Goal: Transaction & Acquisition: Subscribe to service/newsletter

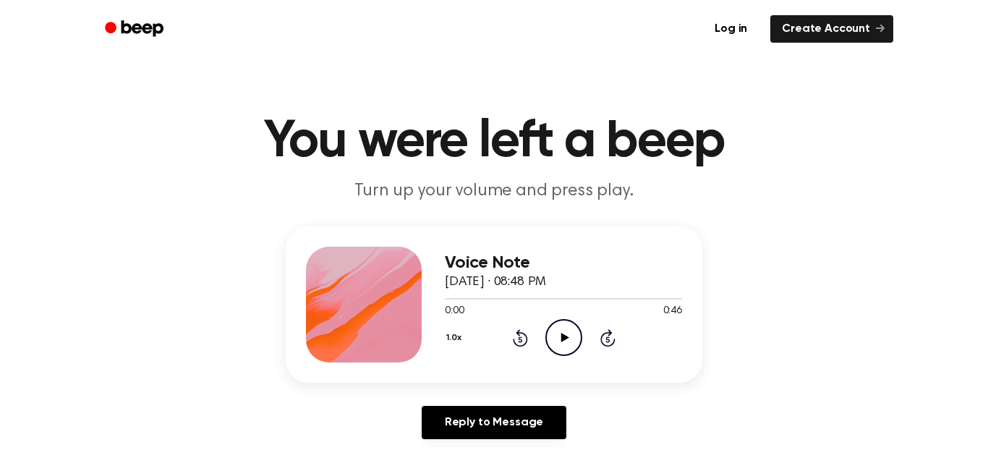
click at [557, 349] on icon "Play Audio" at bounding box center [564, 337] width 37 height 37
click at [559, 347] on icon "Pause Audio" at bounding box center [564, 337] width 37 height 37
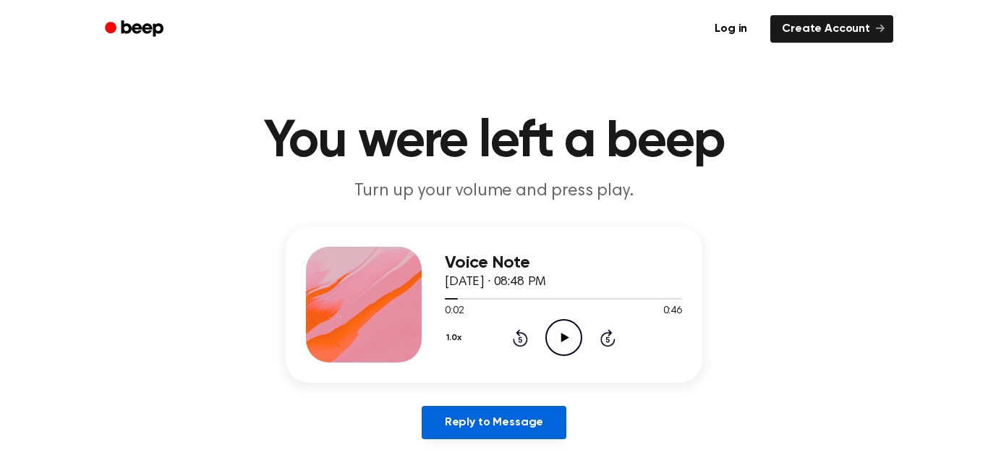
click at [527, 435] on link "Reply to Message" at bounding box center [494, 422] width 145 height 33
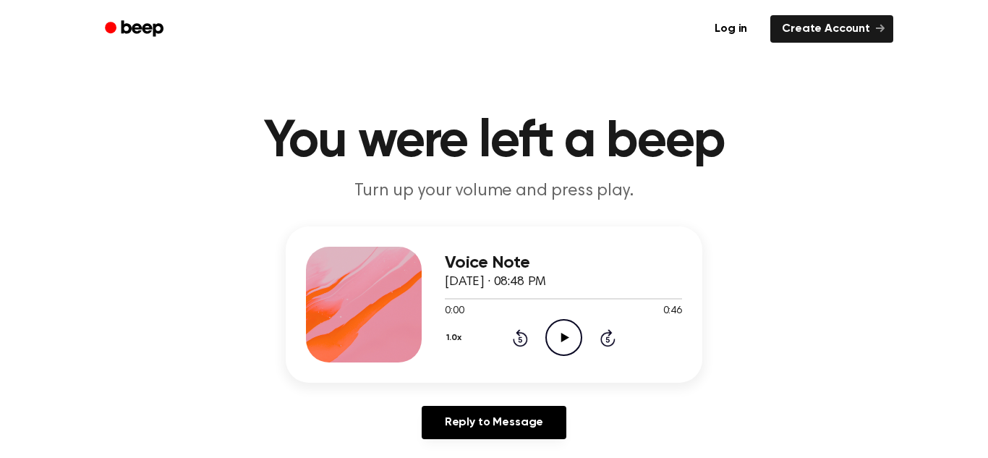
click at [566, 342] on icon "Play Audio" at bounding box center [564, 337] width 37 height 37
click at [566, 344] on icon "Pause Audio" at bounding box center [564, 337] width 37 height 37
click at [140, 32] on icon "Beep" at bounding box center [143, 28] width 42 height 16
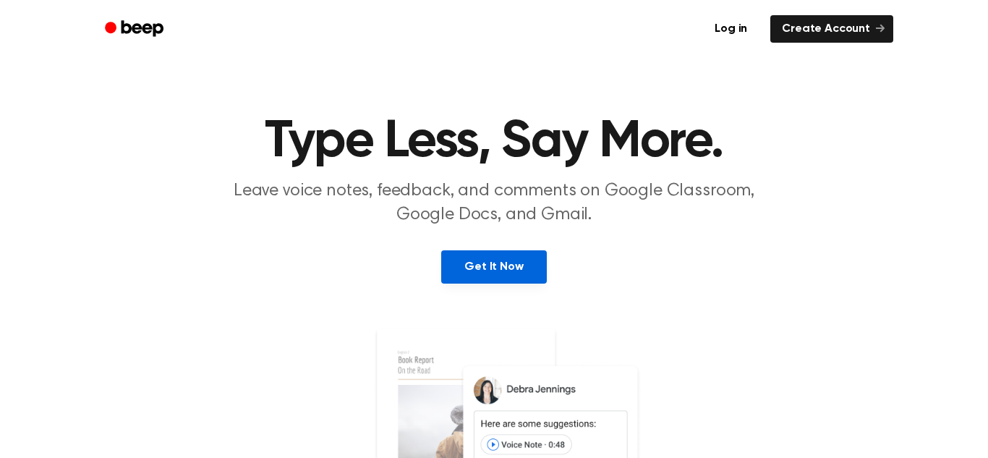
click at [484, 276] on link "Get It Now" at bounding box center [493, 266] width 105 height 33
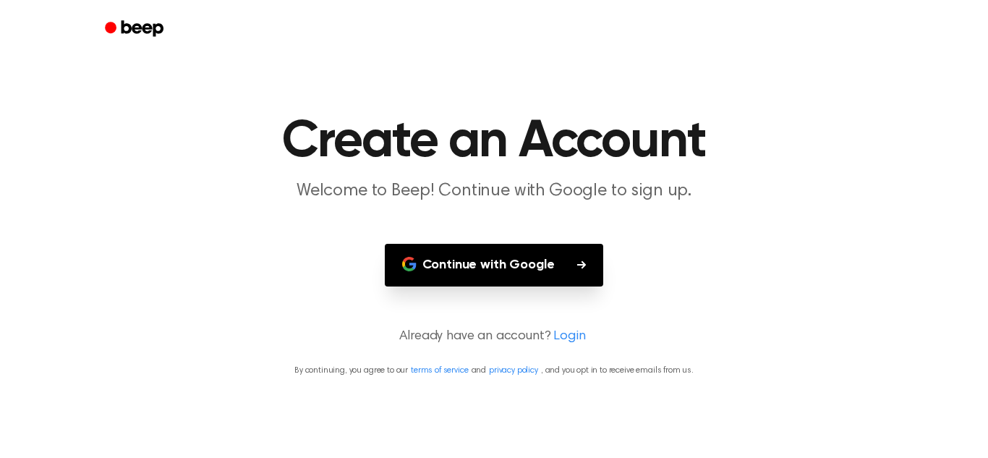
click at [160, 24] on icon "Beep" at bounding box center [143, 28] width 42 height 16
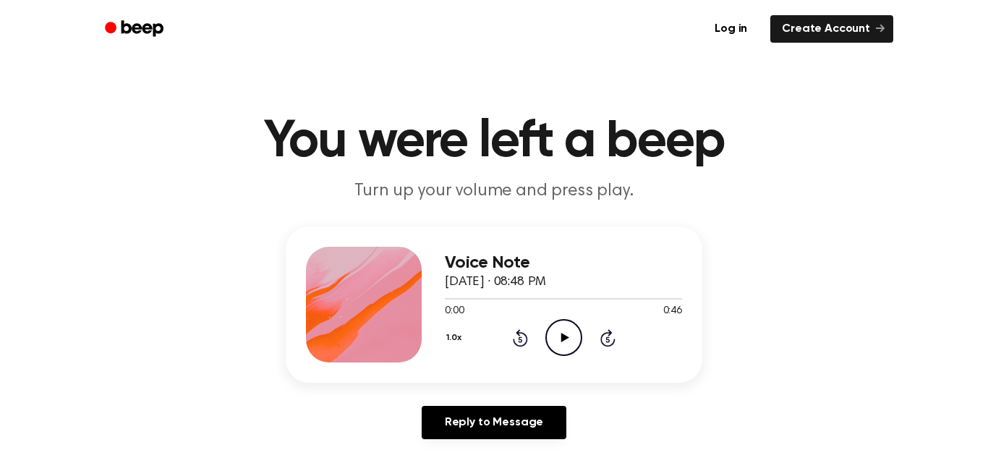
click at [561, 339] on icon at bounding box center [565, 337] width 8 height 9
click at [525, 339] on icon "Rewind 5 seconds" at bounding box center [520, 337] width 16 height 19
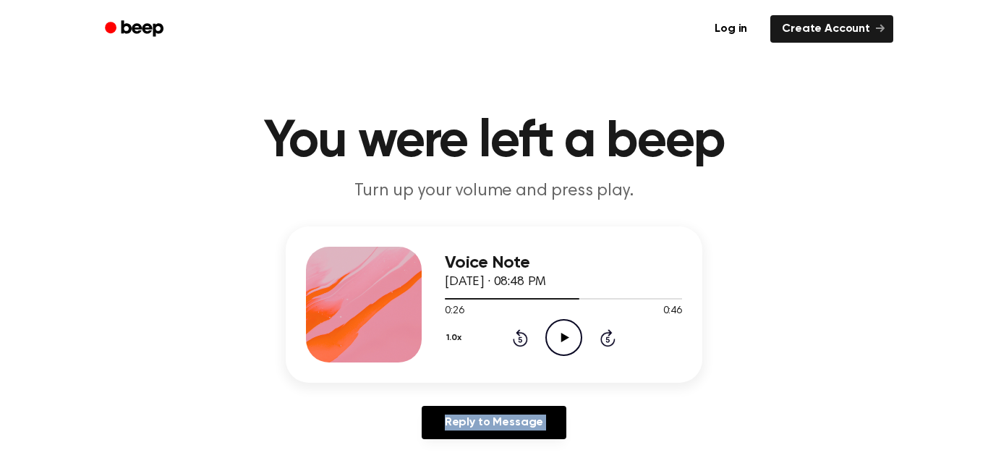
click at [525, 339] on icon "Rewind 5 seconds" at bounding box center [520, 337] width 16 height 19
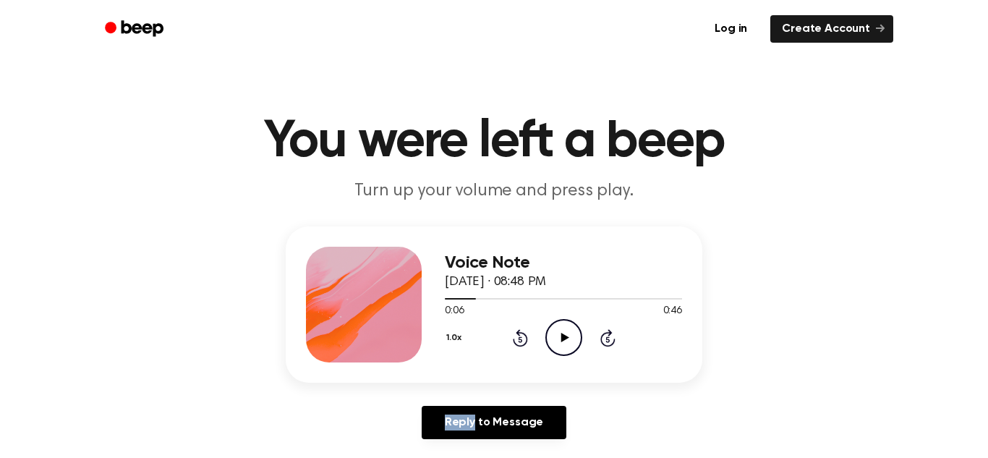
click at [525, 339] on icon "Rewind 5 seconds" at bounding box center [520, 337] width 16 height 19
click at [570, 333] on icon "Play Audio" at bounding box center [564, 337] width 37 height 37
click at [561, 349] on icon "Pause Audio" at bounding box center [564, 337] width 37 height 37
click at [561, 349] on icon "Play Audio" at bounding box center [564, 337] width 37 height 37
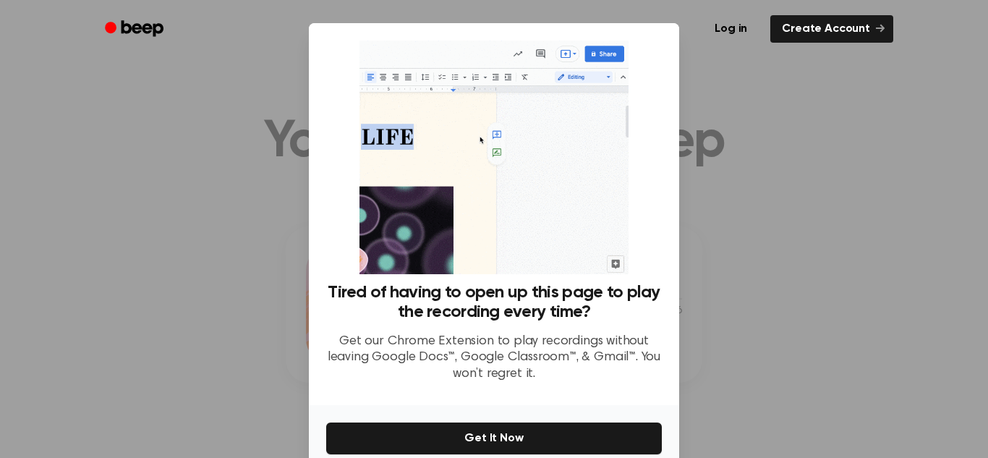
click at [836, 200] on div at bounding box center [494, 229] width 988 height 458
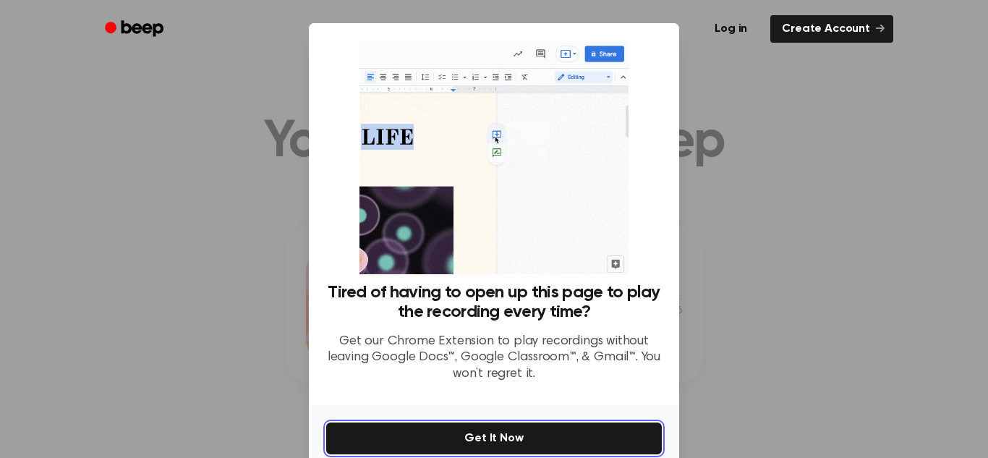
click at [466, 436] on button "Get It Now" at bounding box center [494, 439] width 336 height 32
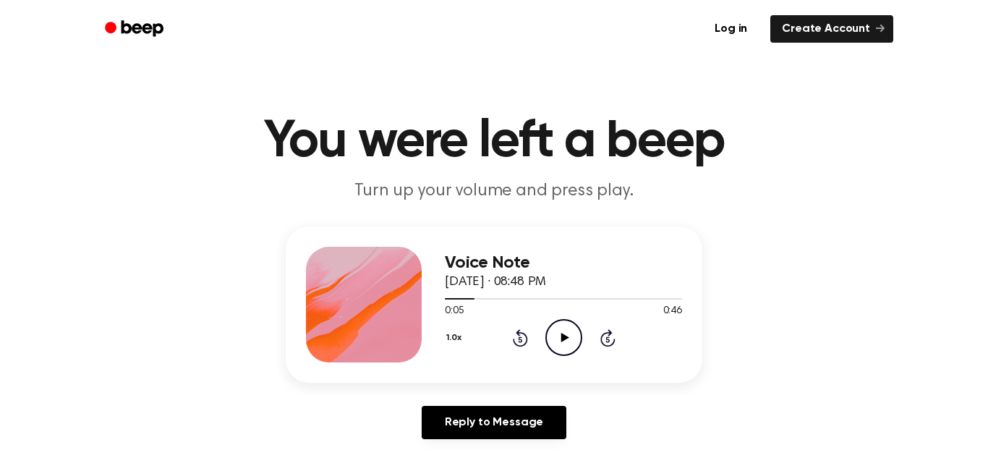
click at [571, 330] on icon "Play Audio" at bounding box center [564, 337] width 37 height 37
click at [611, 345] on icon "Skip 5 seconds" at bounding box center [608, 337] width 16 height 19
click at [611, 345] on icon at bounding box center [608, 337] width 15 height 17
click at [572, 349] on icon "Play Audio" at bounding box center [564, 337] width 37 height 37
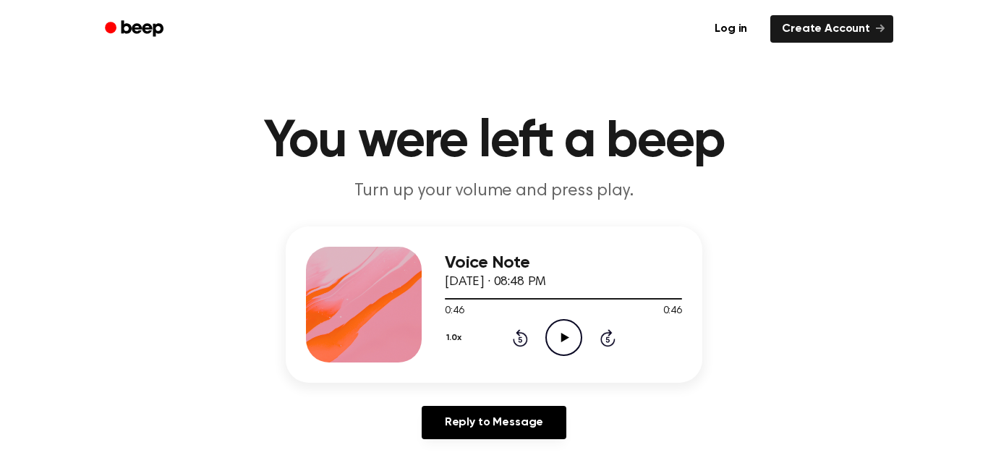
click at [559, 342] on icon "Play Audio" at bounding box center [564, 337] width 37 height 37
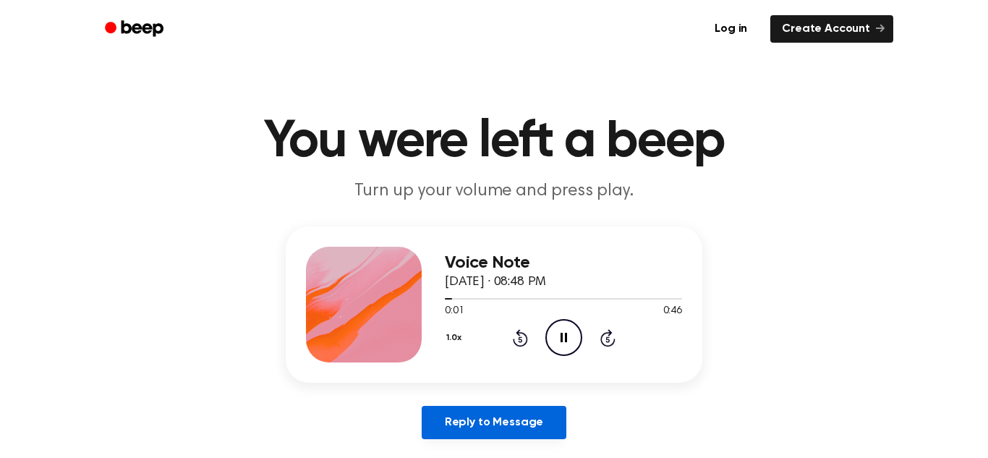
click at [519, 427] on link "Reply to Message" at bounding box center [494, 422] width 145 height 33
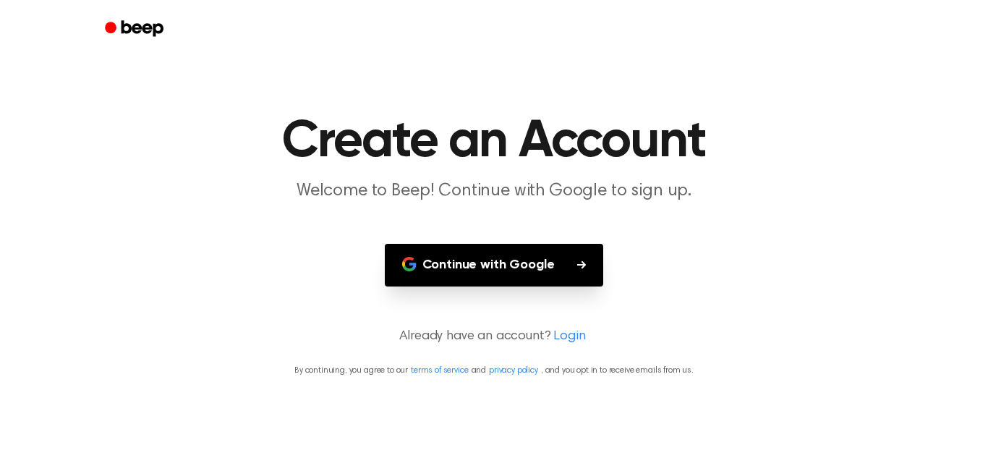
click at [577, 266] on icon "button" at bounding box center [581, 264] width 9 height 9
